Goal: Information Seeking & Learning: Learn about a topic

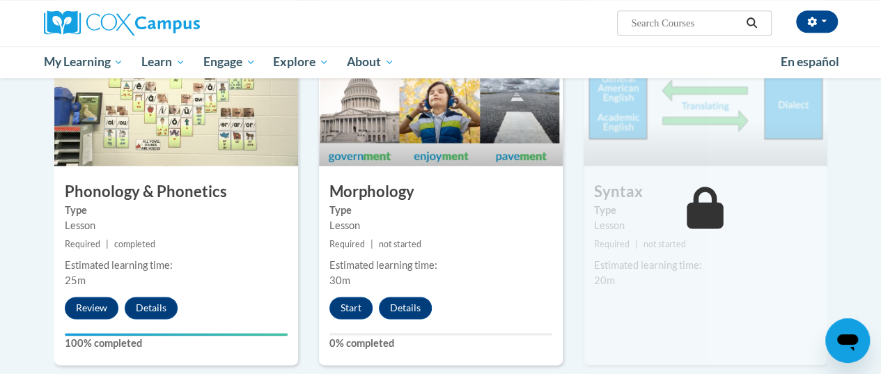
scroll to position [776, 0]
click at [714, 231] on div "6 Syntax Type Lesson Required | not started Estimated learning time: 20m Start …" at bounding box center [705, 195] width 244 height 338
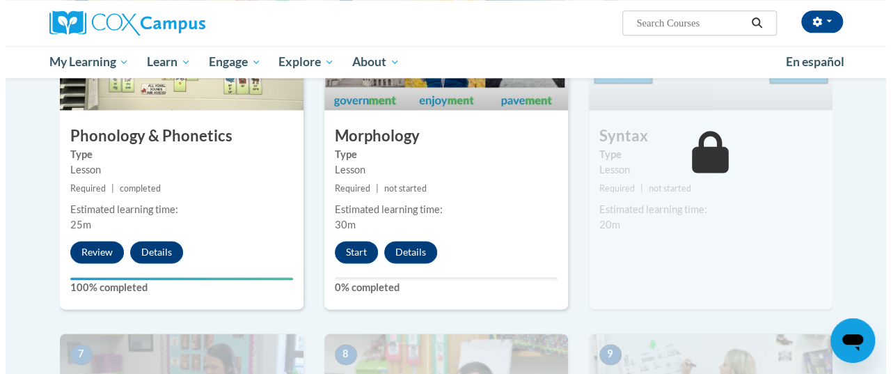
scroll to position [832, 0]
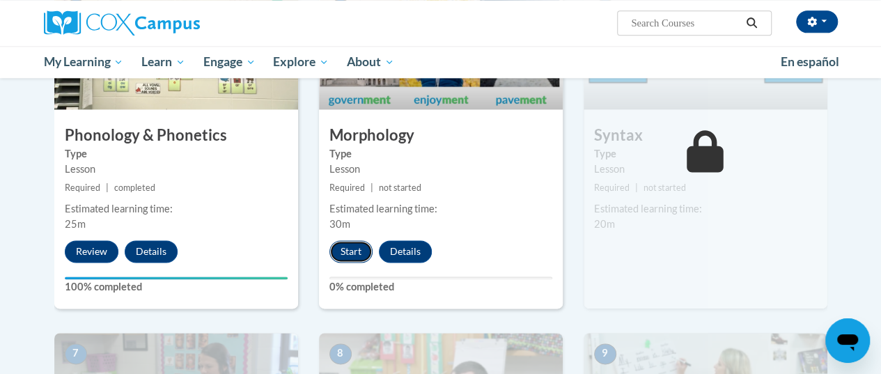
click at [354, 255] on button "Start" at bounding box center [350, 251] width 43 height 22
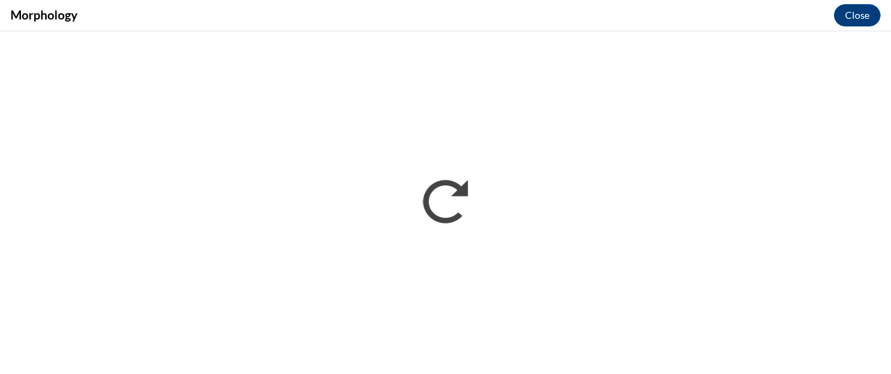
scroll to position [0, 0]
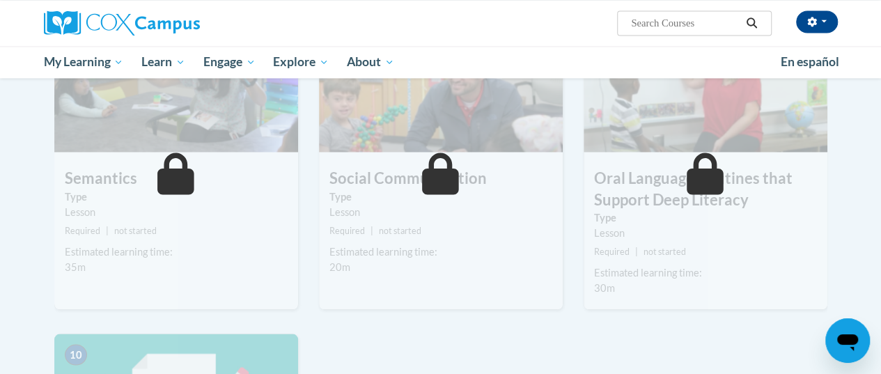
scroll to position [1153, 0]
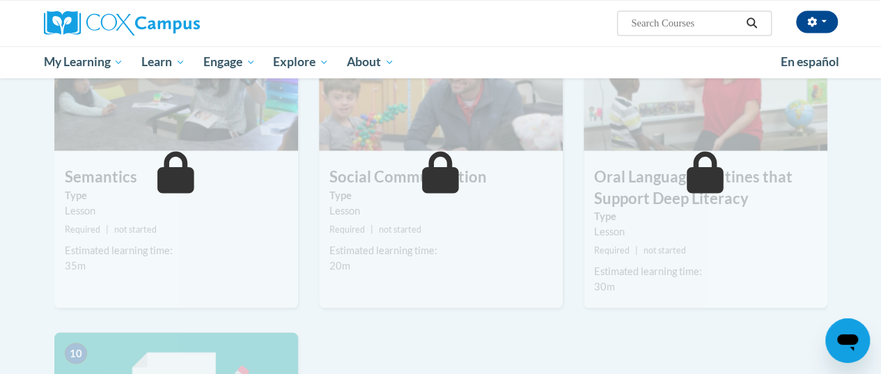
click at [190, 257] on div "Estimated learning time: 35m" at bounding box center [176, 257] width 244 height 31
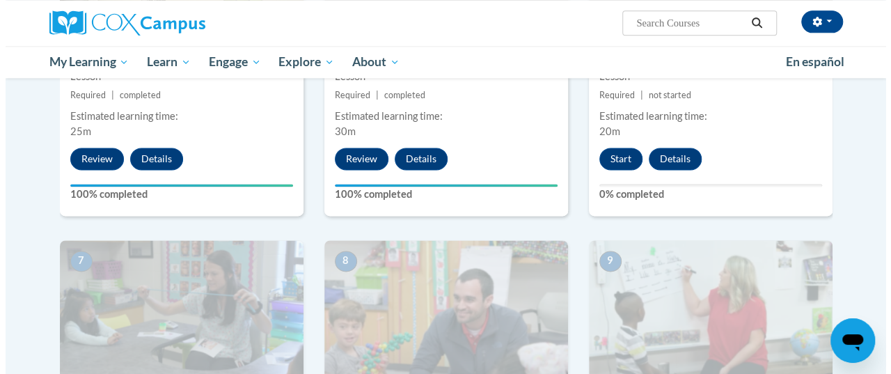
scroll to position [921, 0]
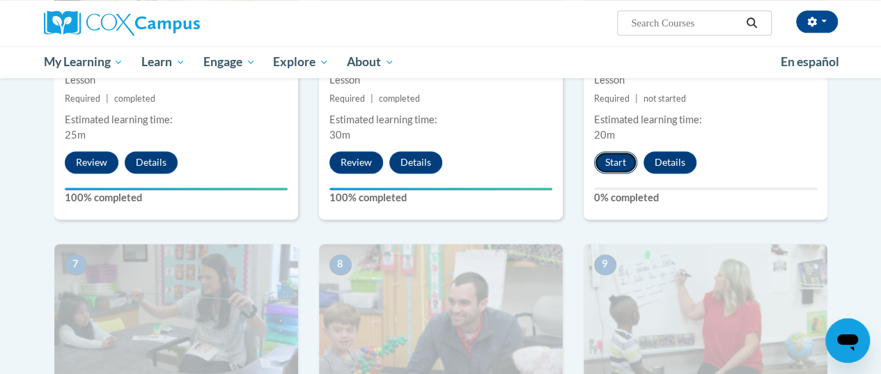
click at [627, 162] on button "Start" at bounding box center [615, 162] width 43 height 22
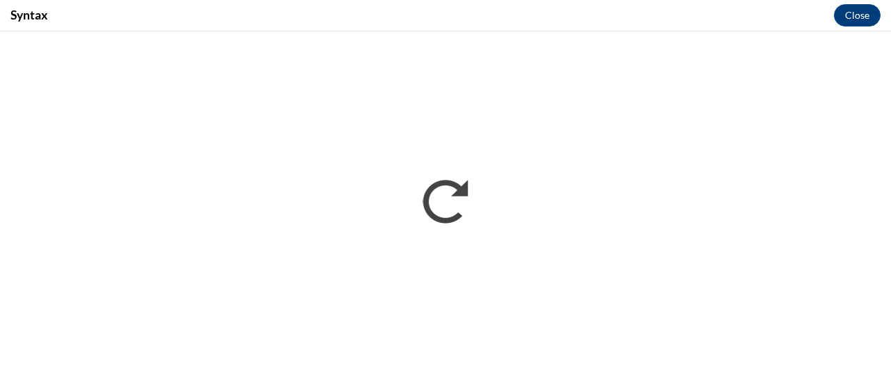
scroll to position [0, 0]
